Goal: Task Accomplishment & Management: Manage account settings

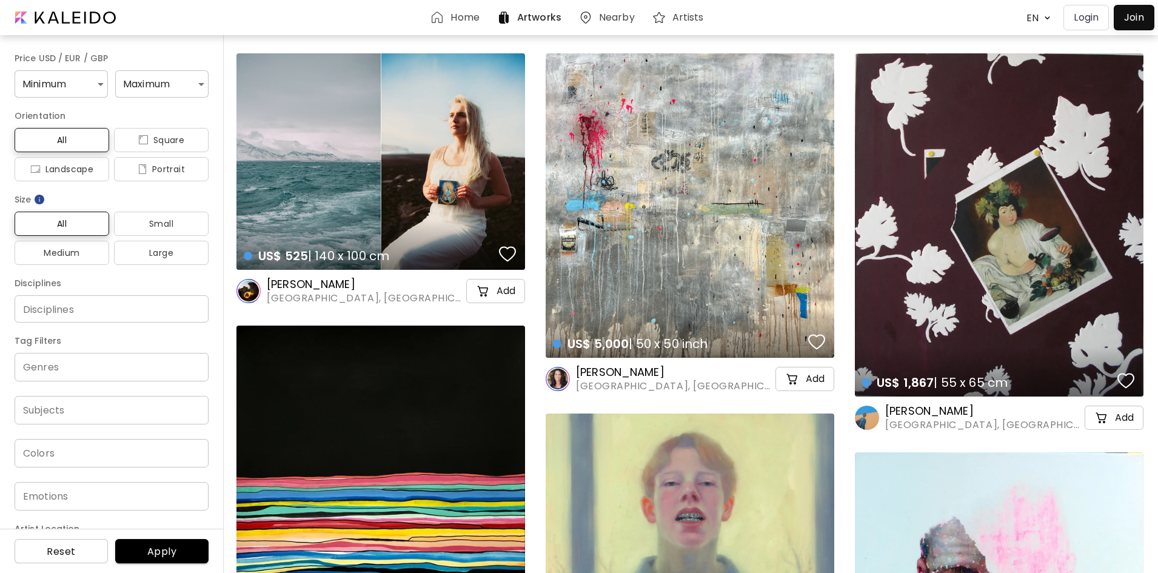
click at [1094, 17] on p "Login" at bounding box center [1086, 17] width 25 height 15
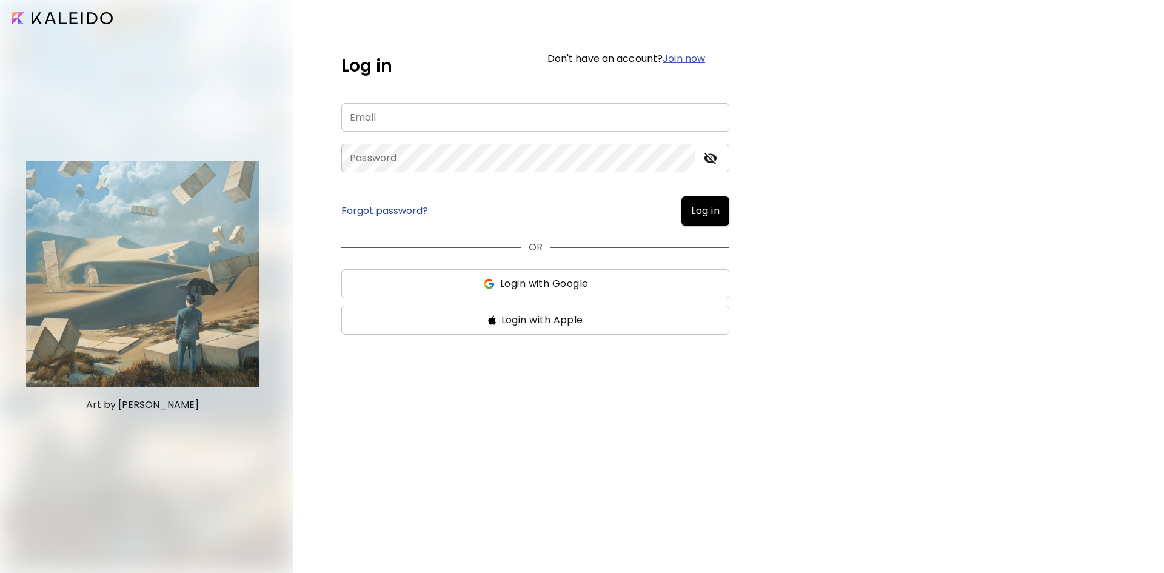
click at [645, 119] on input "email" at bounding box center [535, 117] width 388 height 28
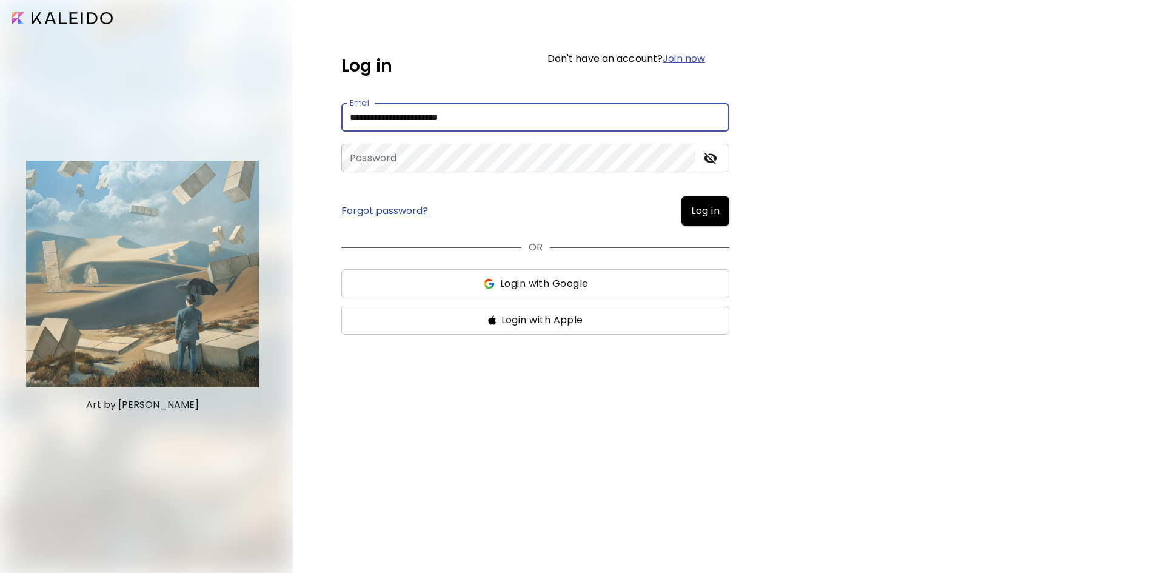
type input "**********"
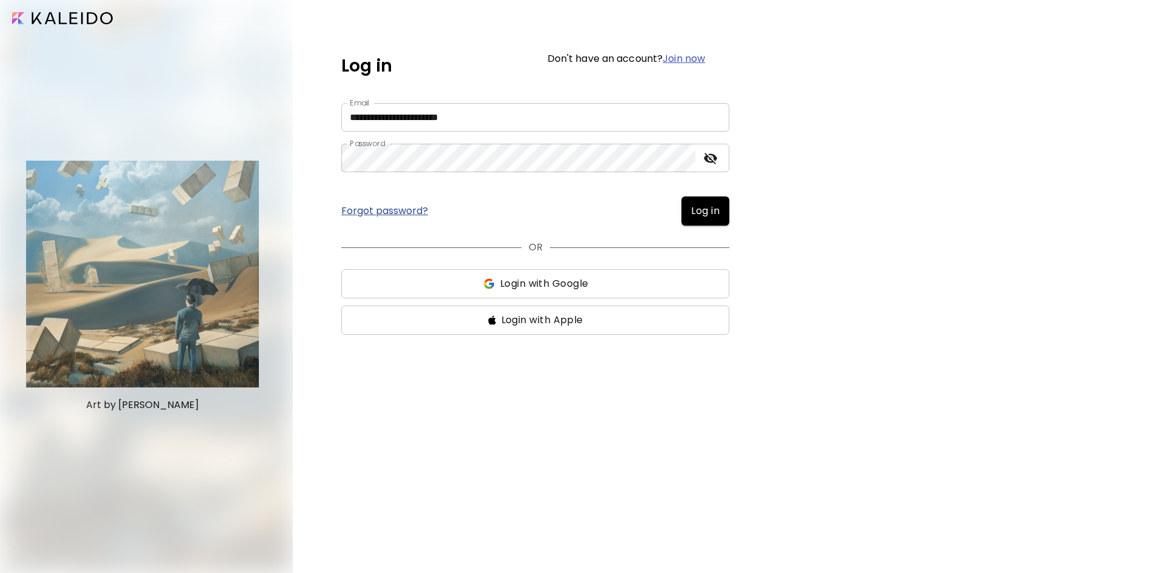
click at [716, 212] on span "Log in" at bounding box center [705, 211] width 28 height 15
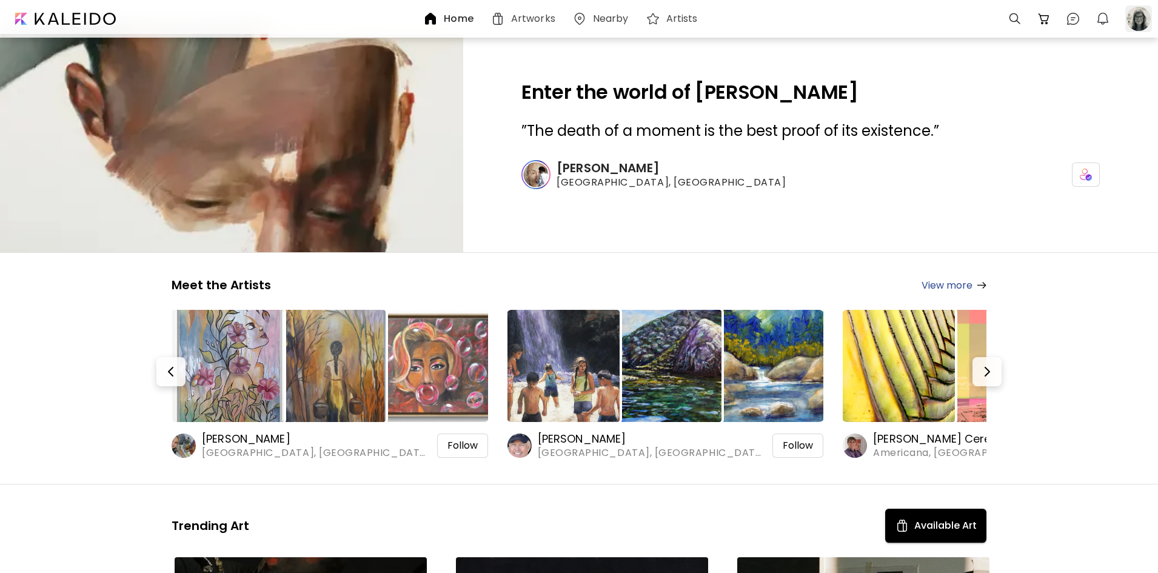
click at [1138, 15] on div at bounding box center [1138, 18] width 27 height 27
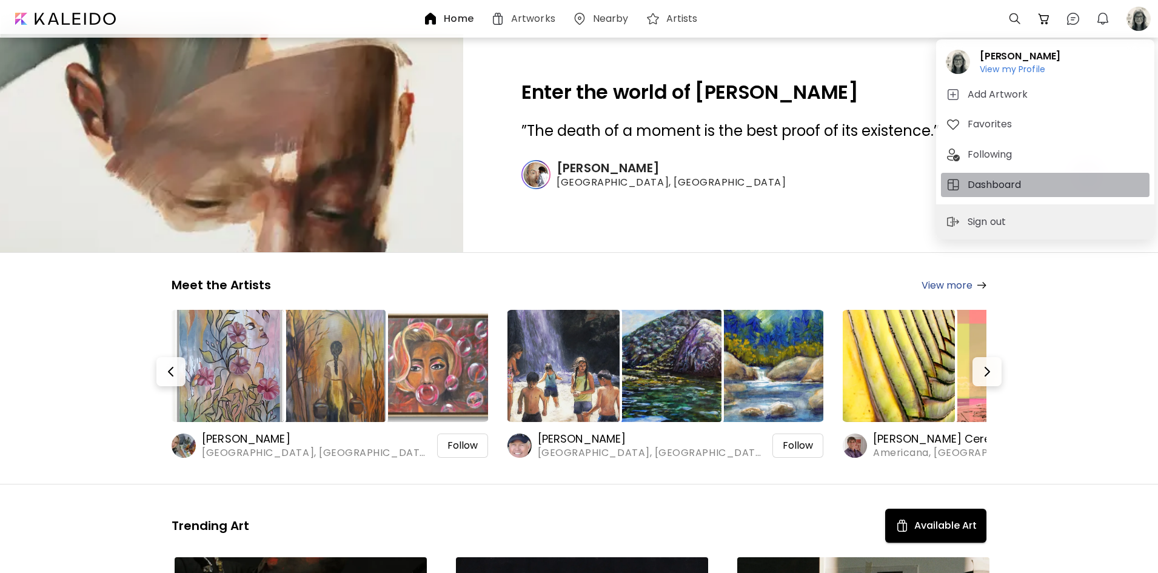
click at [992, 183] on h5 "Dashboard" at bounding box center [996, 185] width 57 height 15
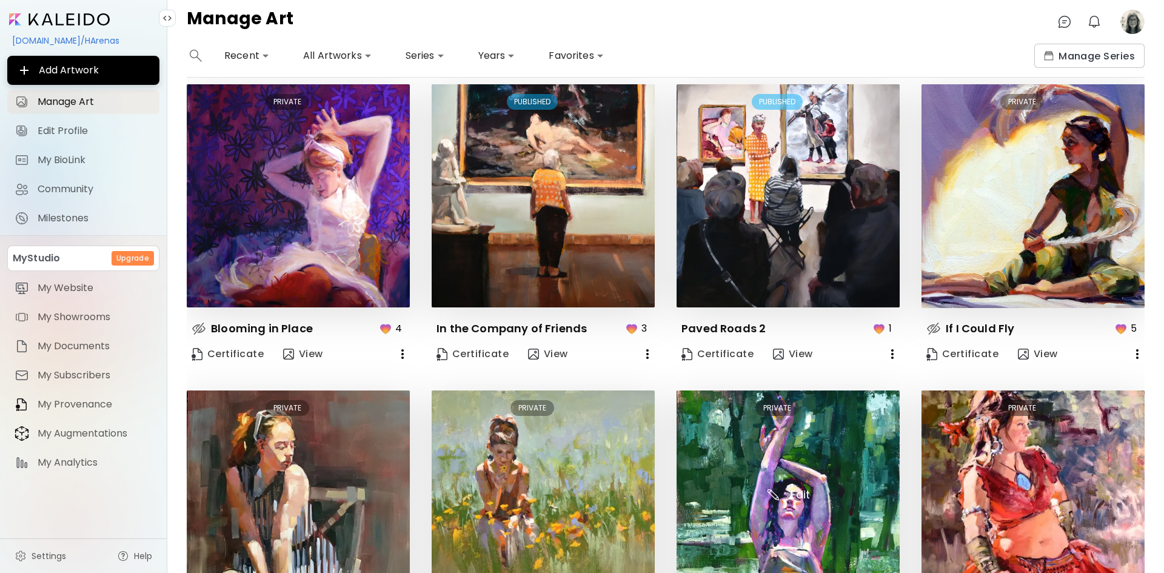
scroll to position [477, 0]
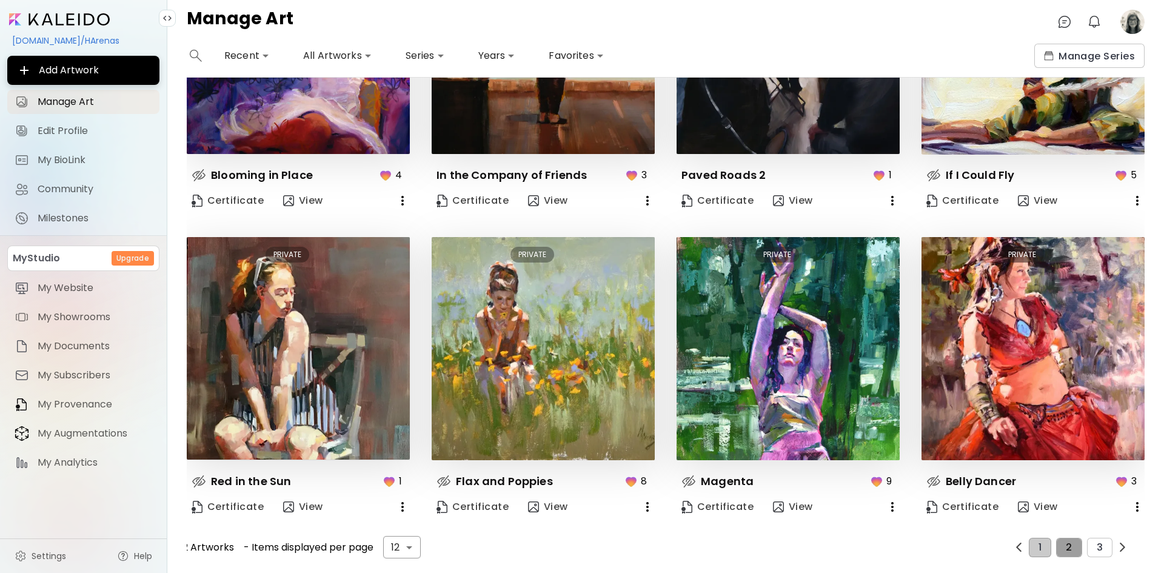
click at [1067, 540] on button "2" at bounding box center [1068, 547] width 25 height 19
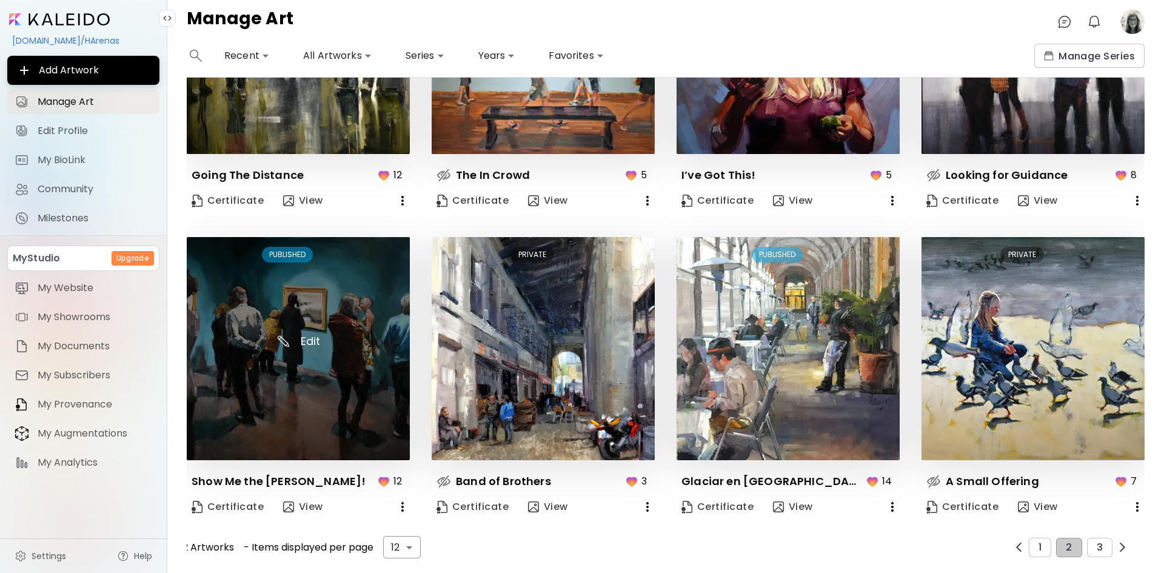
click at [281, 413] on img at bounding box center [298, 348] width 223 height 223
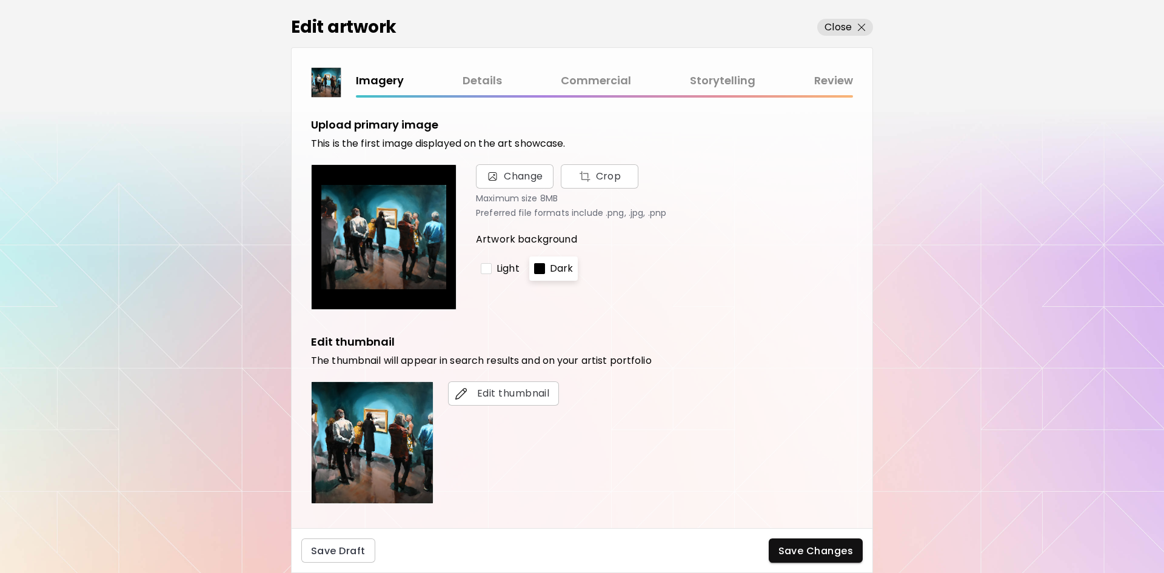
click at [615, 82] on link "Commercial" at bounding box center [596, 81] width 70 height 18
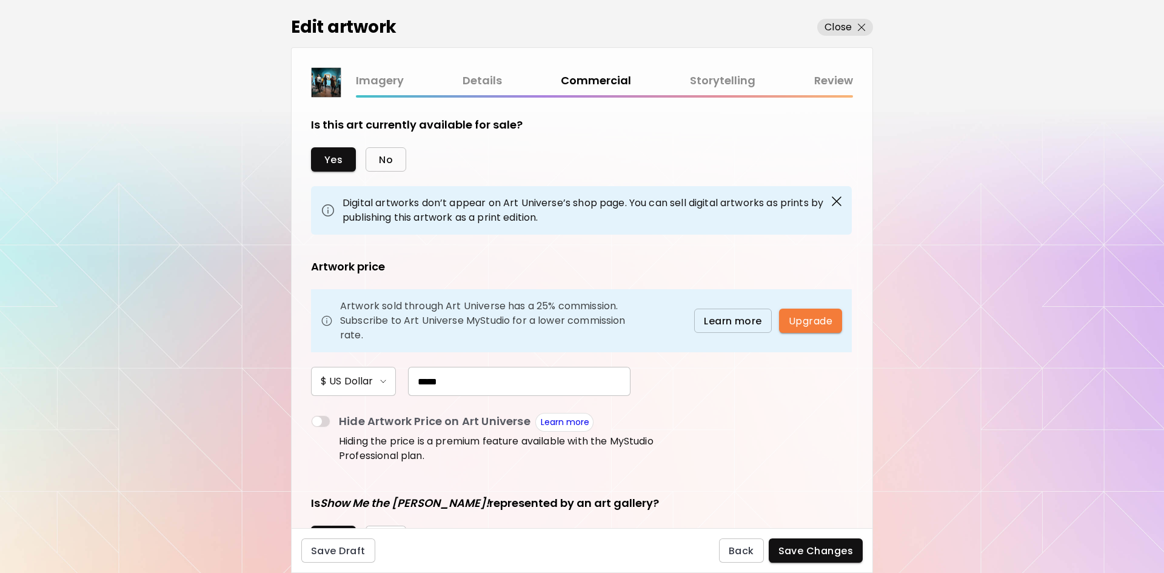
click at [381, 157] on span "No" at bounding box center [386, 159] width 14 height 13
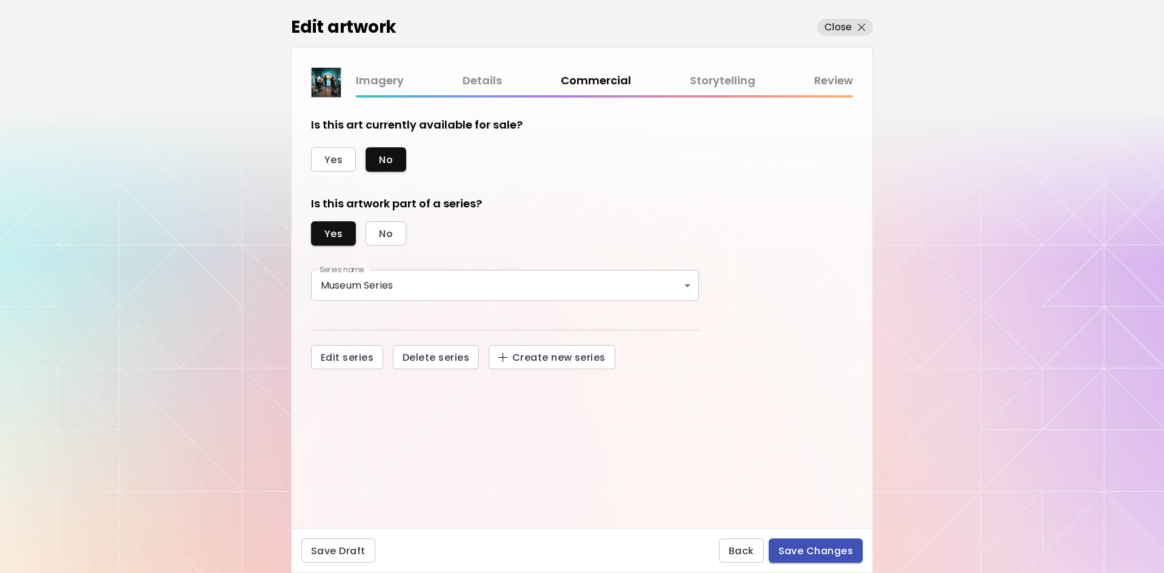
click at [814, 551] on span "Save Changes" at bounding box center [816, 550] width 75 height 13
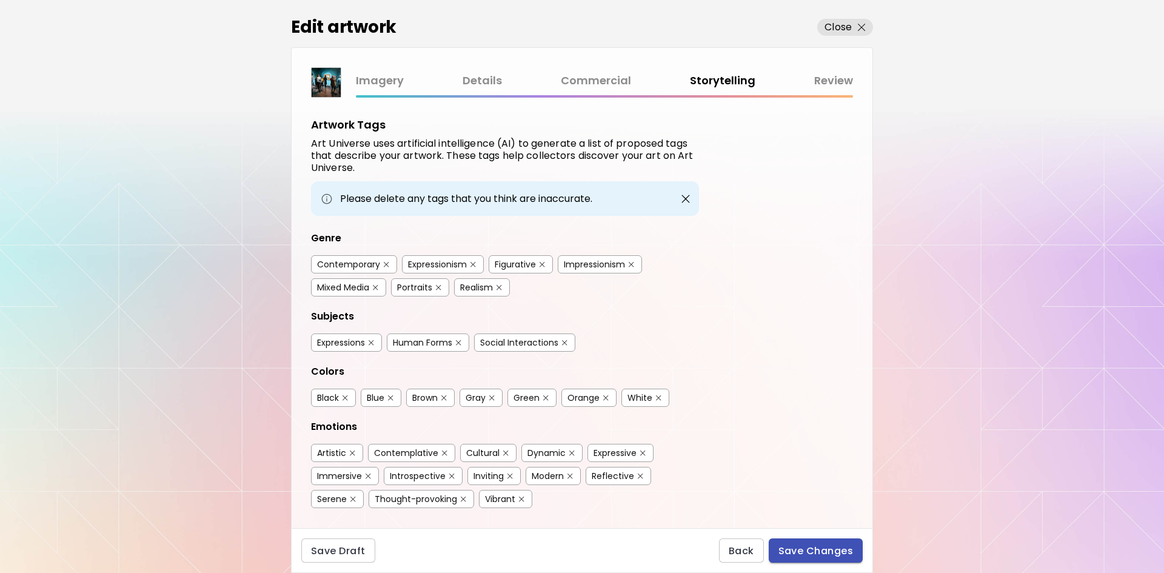
click at [822, 552] on span "Save Changes" at bounding box center [816, 550] width 75 height 13
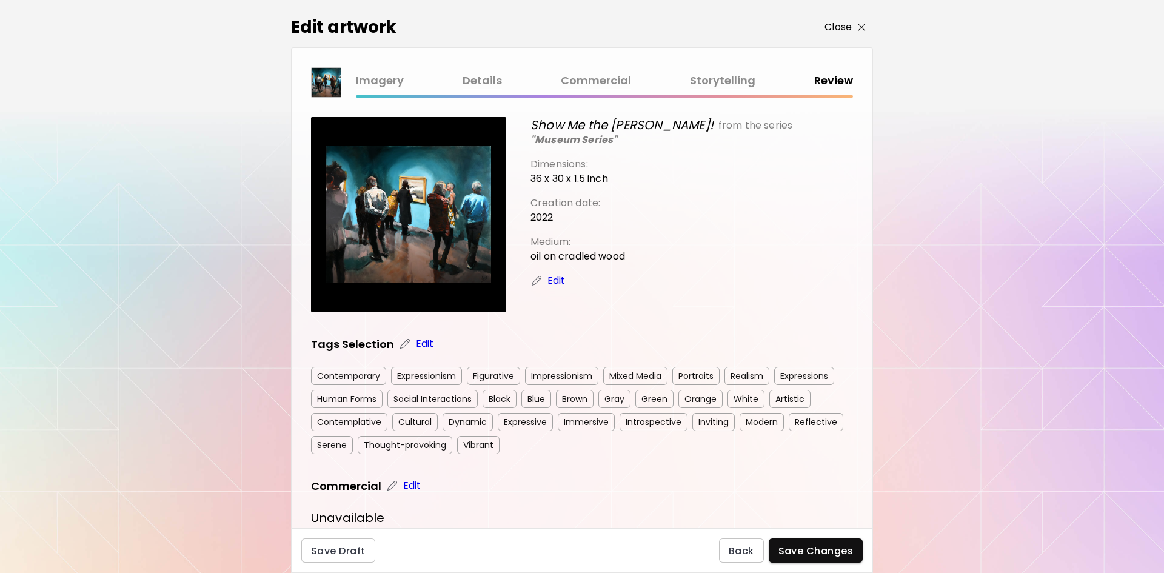
click at [834, 28] on p "Close" at bounding box center [838, 27] width 27 height 15
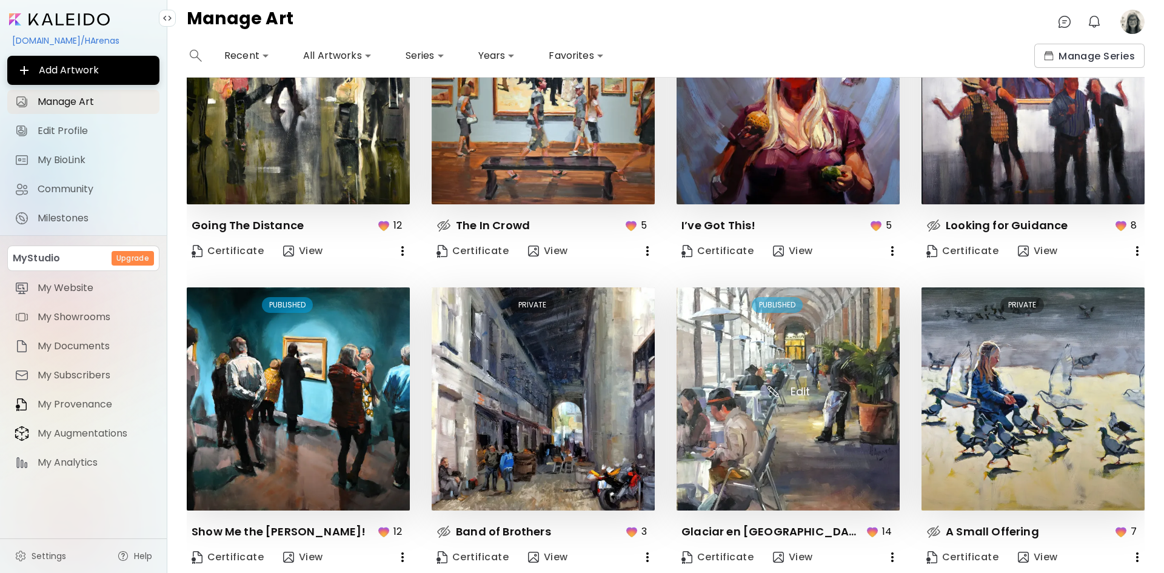
scroll to position [477, 0]
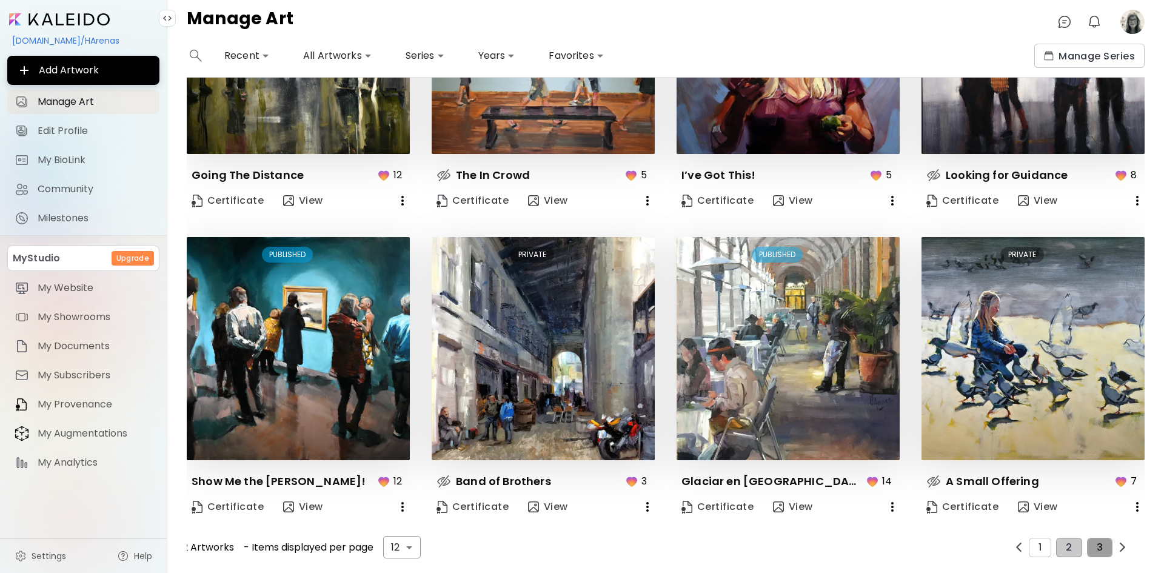
click at [1097, 539] on button "3" at bounding box center [1099, 547] width 25 height 19
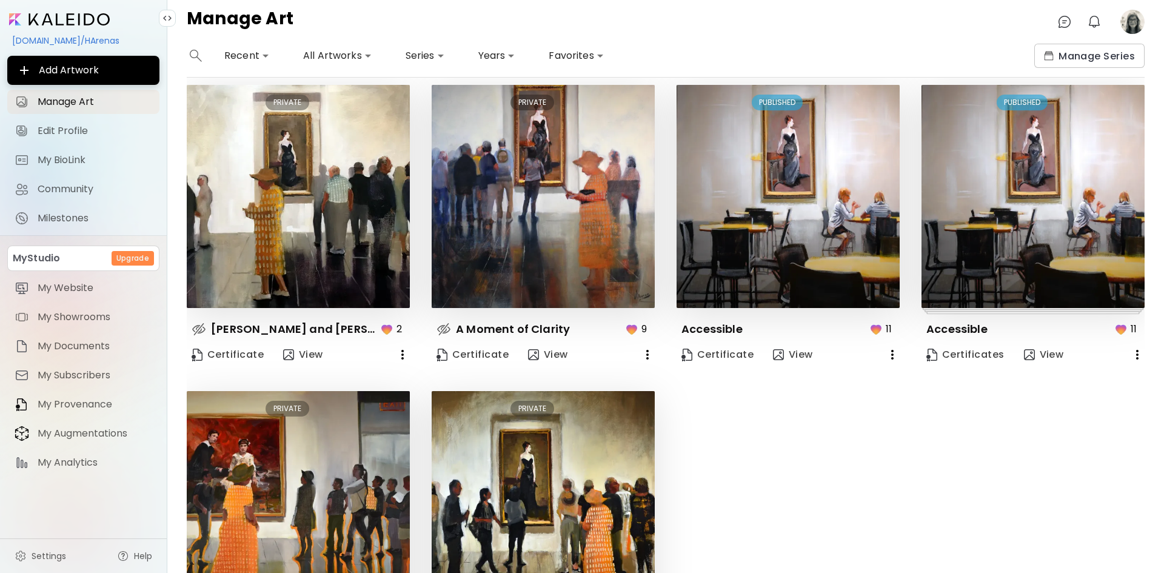
scroll to position [0, 0]
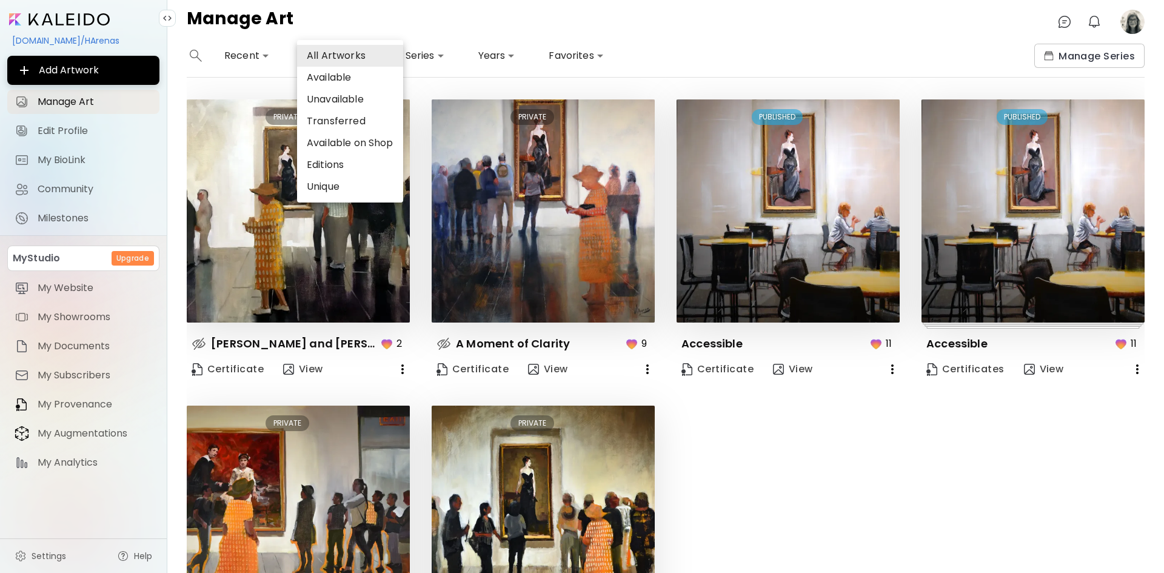
click at [349, 55] on body "**********" at bounding box center [582, 286] width 1164 height 573
click at [342, 78] on li "Available" at bounding box center [350, 78] width 106 height 22
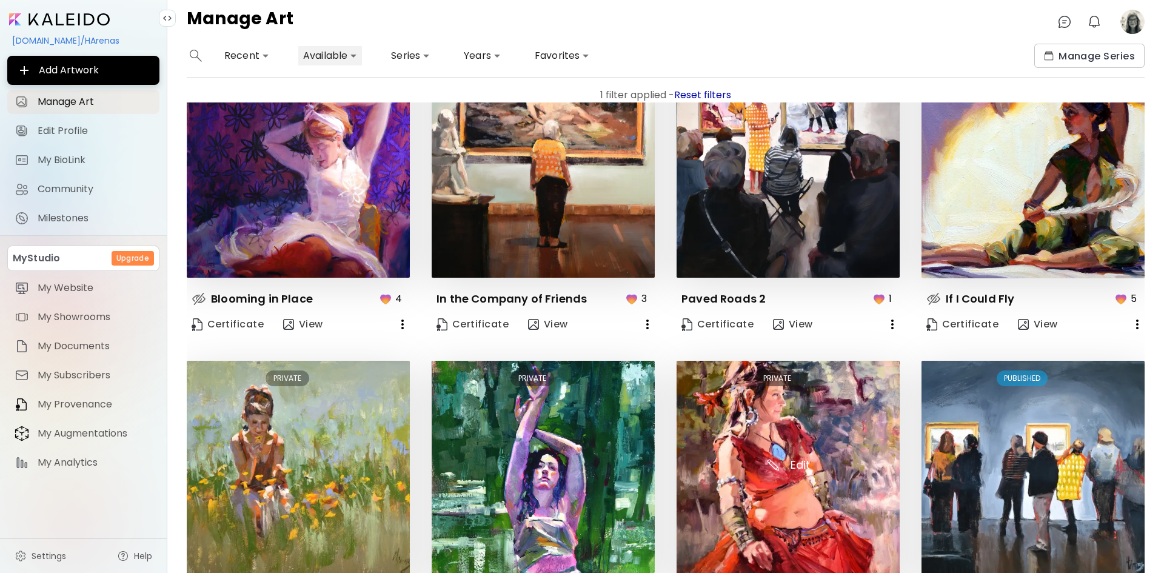
scroll to position [477, 0]
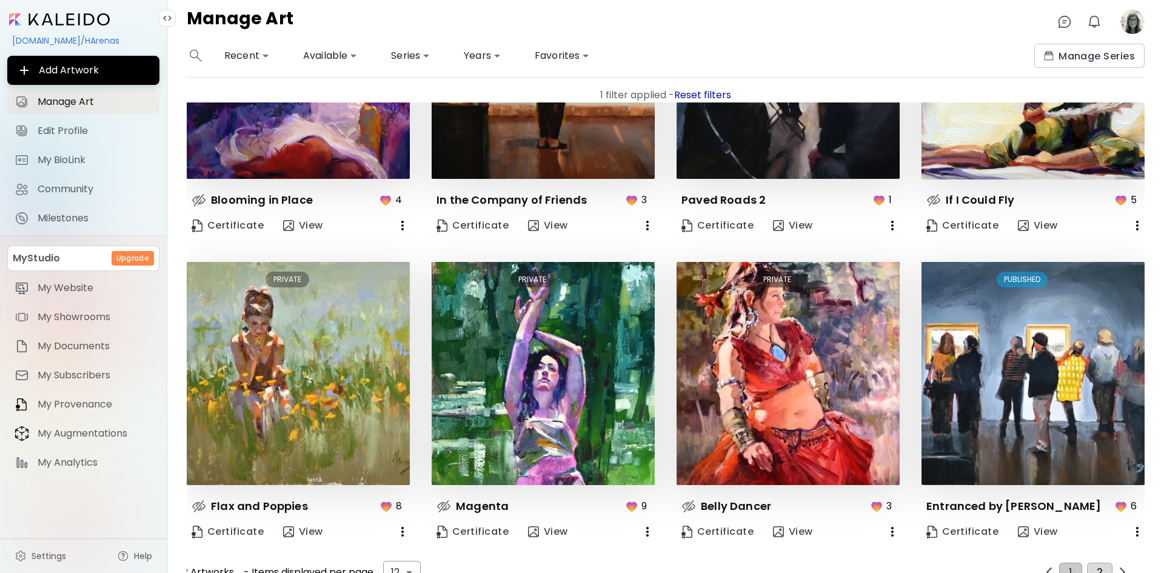
click at [1097, 567] on span "2" at bounding box center [1100, 572] width 6 height 11
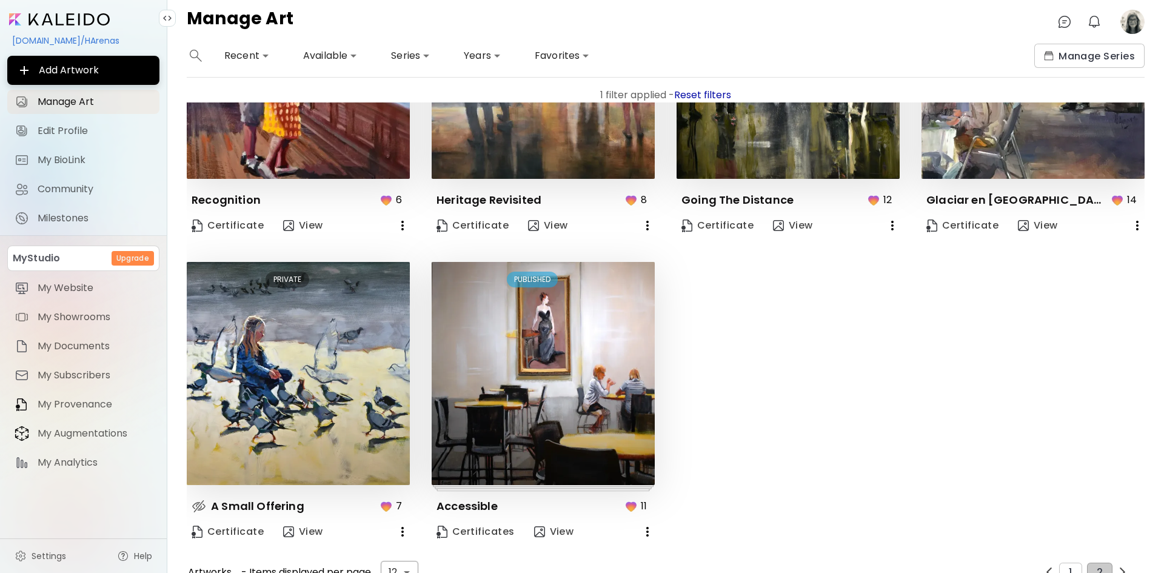
scroll to position [0, 0]
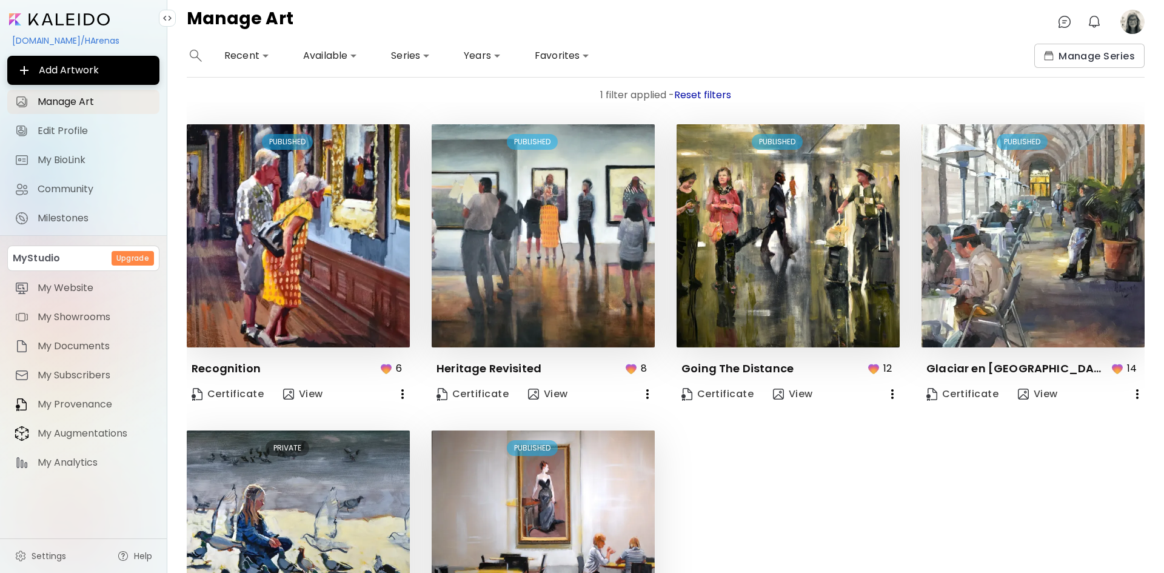
click at [346, 55] on body "**********" at bounding box center [582, 286] width 1164 height 573
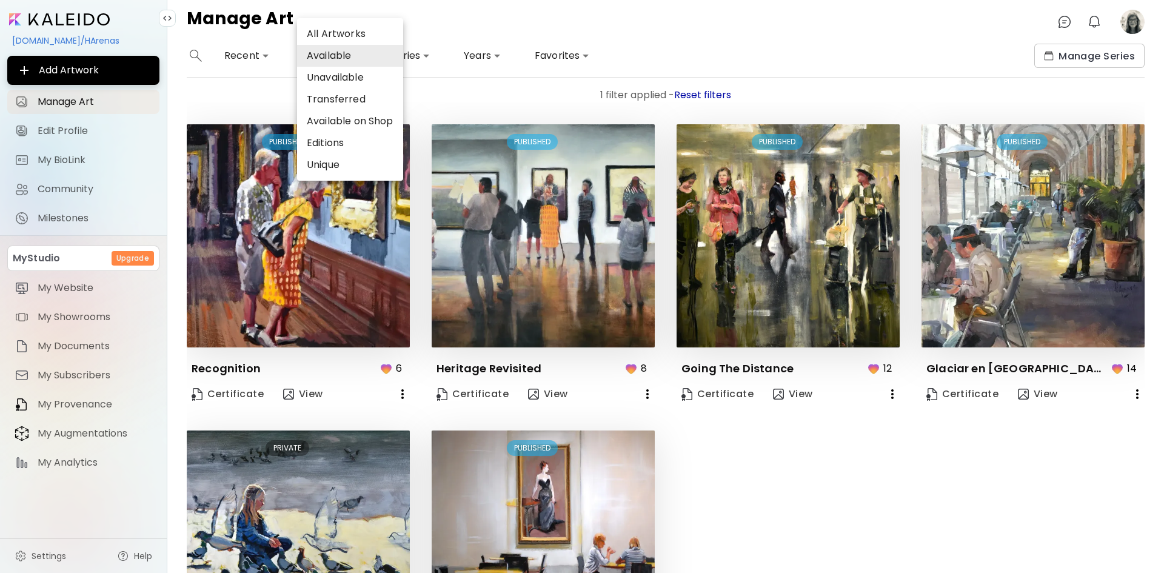
click at [358, 75] on li "Unavailable" at bounding box center [350, 78] width 106 height 22
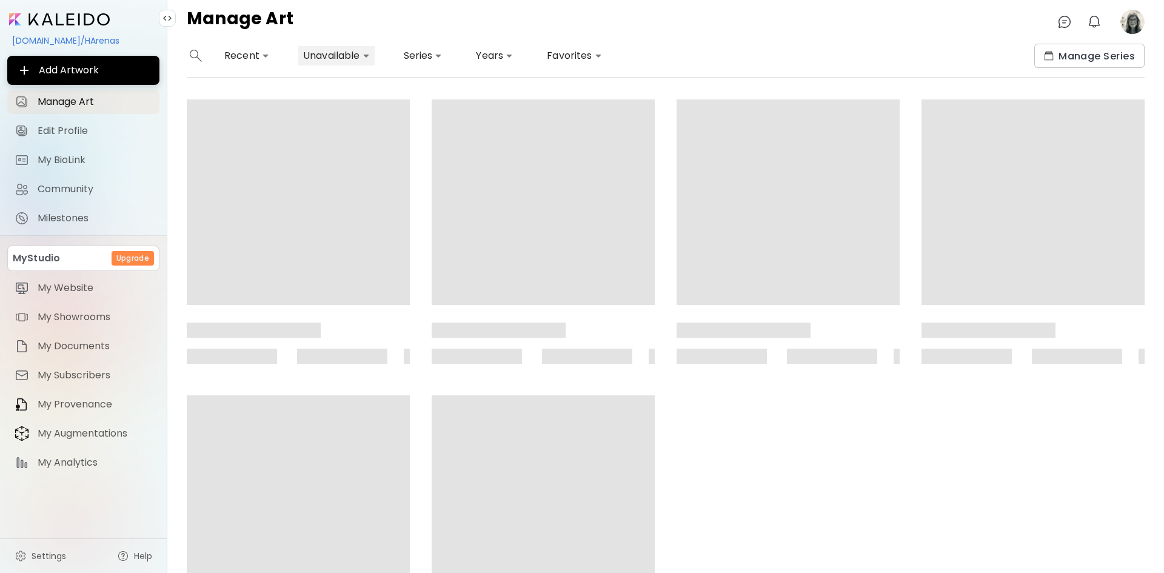
type input "**********"
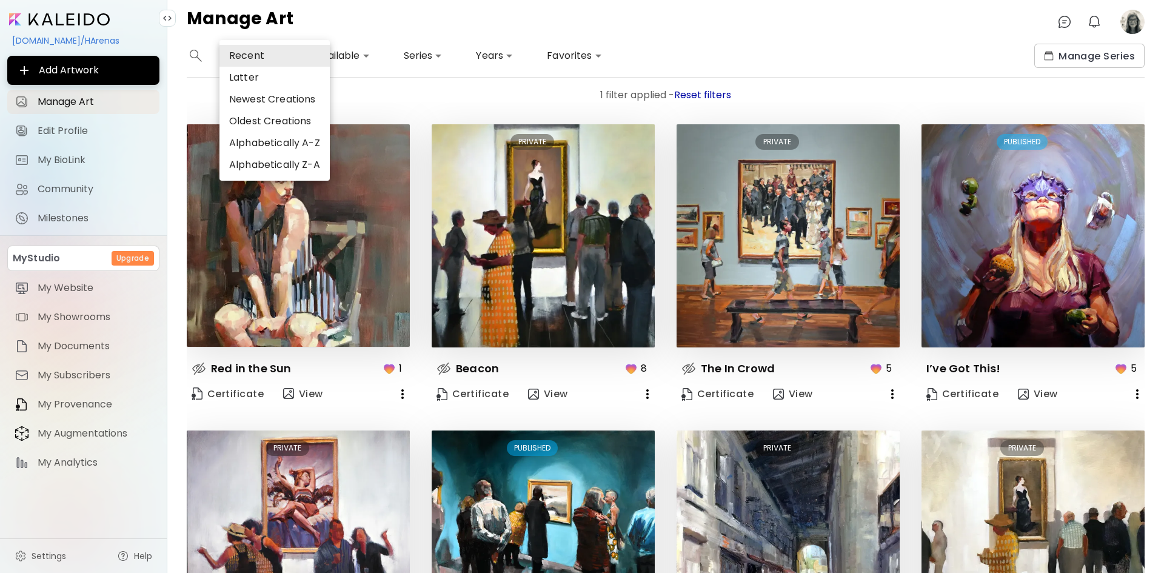
click at [258, 57] on body "**********" at bounding box center [582, 286] width 1164 height 573
click at [257, 56] on li "Recent" at bounding box center [274, 56] width 110 height 22
